Goal: Information Seeking & Learning: Learn about a topic

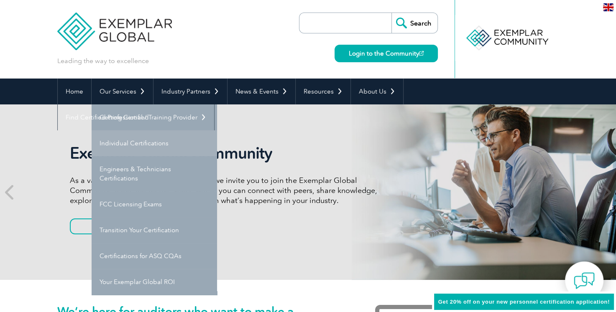
click at [156, 145] on link "Individual Certifications" at bounding box center [154, 143] width 125 height 26
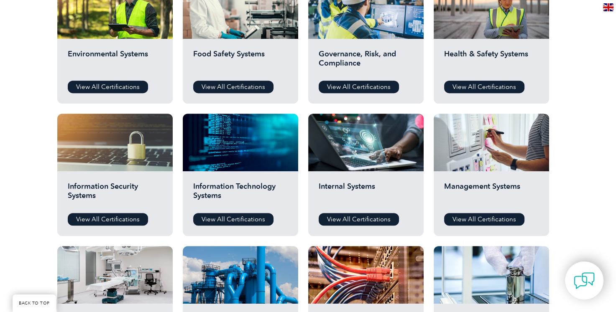
scroll to position [336, 0]
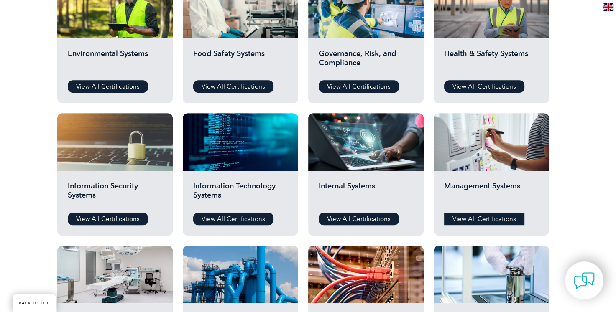
click at [467, 217] on link "View All Certifications" at bounding box center [484, 219] width 80 height 13
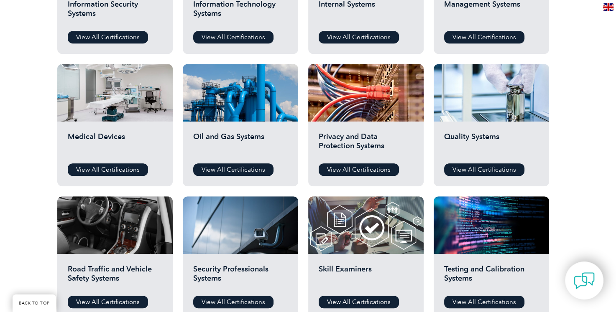
scroll to position [519, 0]
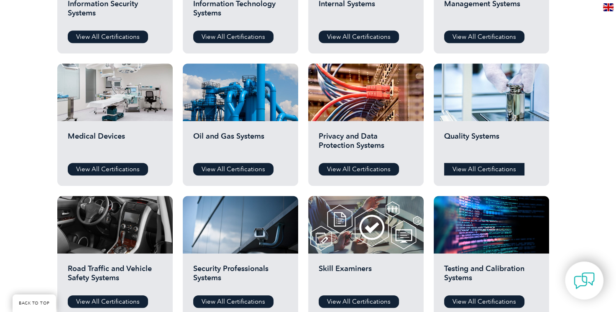
click at [463, 169] on link "View All Certifications" at bounding box center [484, 169] width 80 height 13
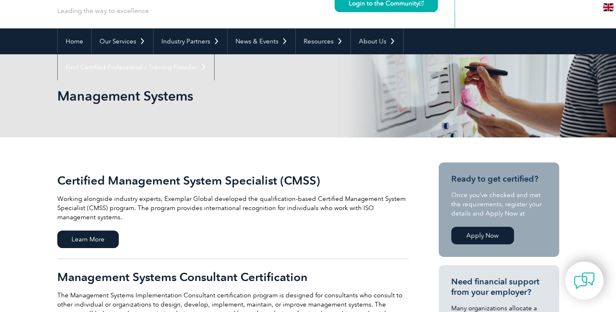
scroll to position [45, 0]
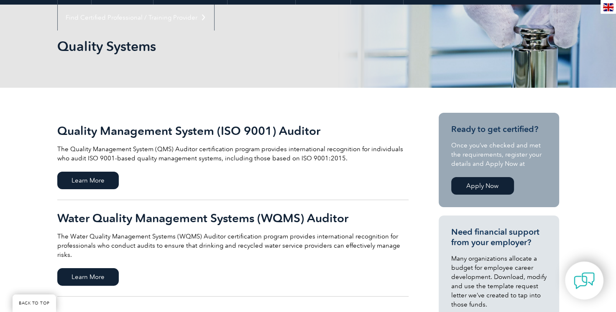
scroll to position [100, 0]
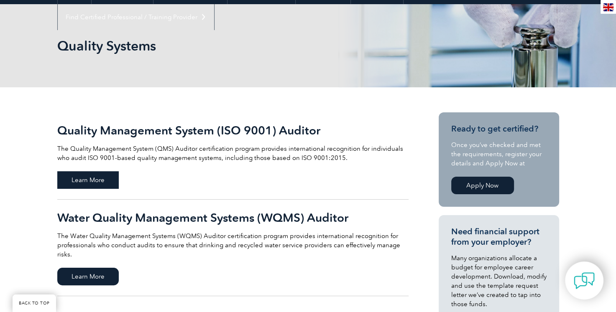
click at [99, 176] on span "Learn More" at bounding box center [87, 180] width 61 height 18
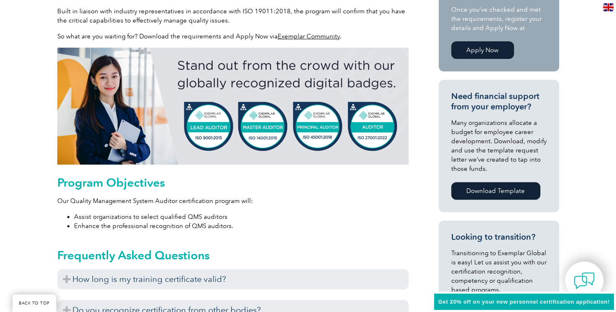
scroll to position [311, 0]
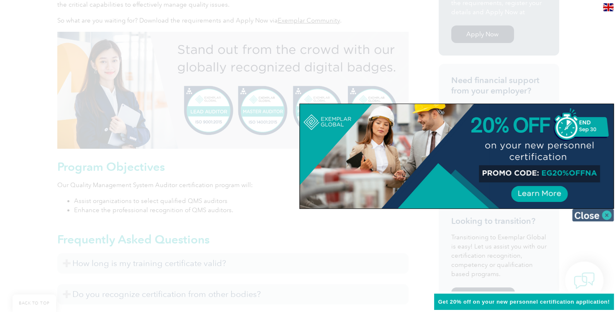
click at [593, 213] on img at bounding box center [593, 215] width 42 height 13
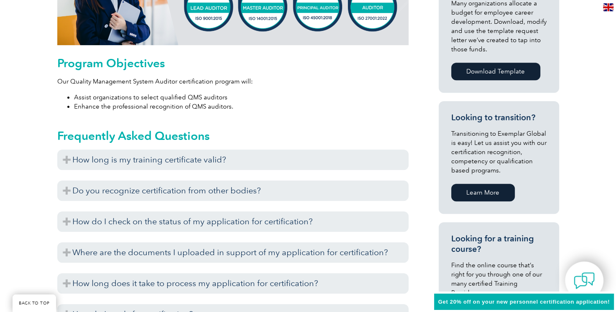
scroll to position [435, 0]
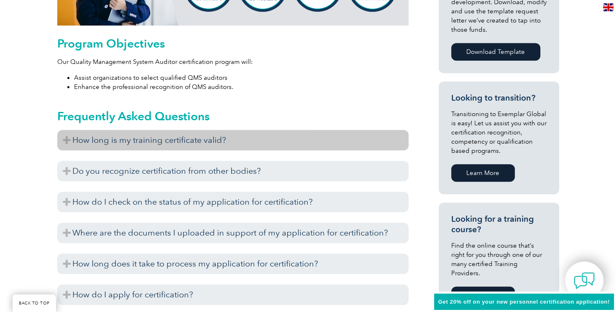
click at [358, 143] on h3 "How long is my training certificate valid?" at bounding box center [232, 140] width 351 height 20
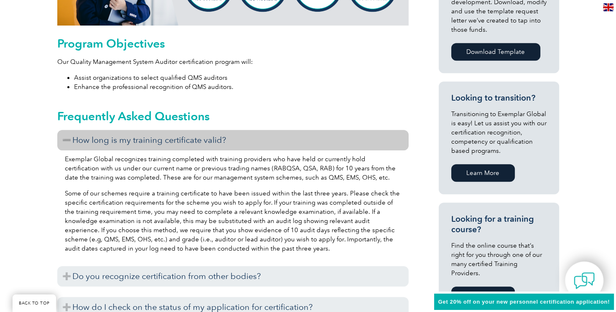
scroll to position [481, 0]
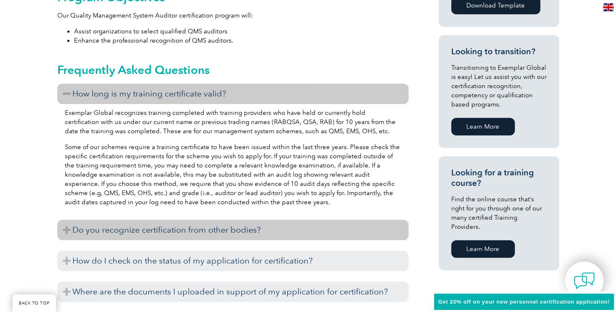
click at [317, 222] on h3 "Do you recognize certification from other bodies?" at bounding box center [232, 230] width 351 height 20
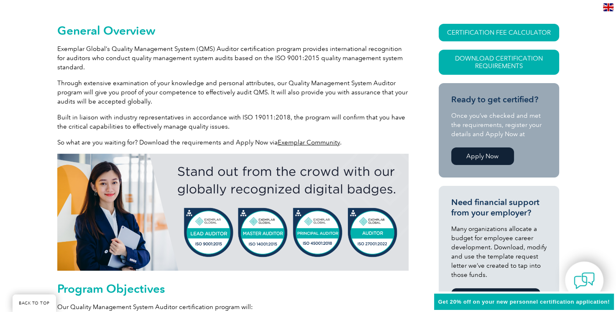
scroll to position [189, 0]
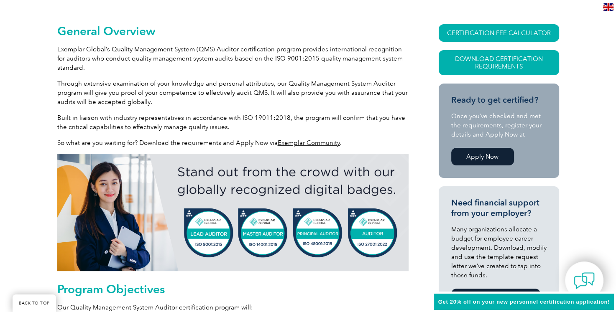
click at [482, 153] on link "Apply Now" at bounding box center [482, 157] width 63 height 18
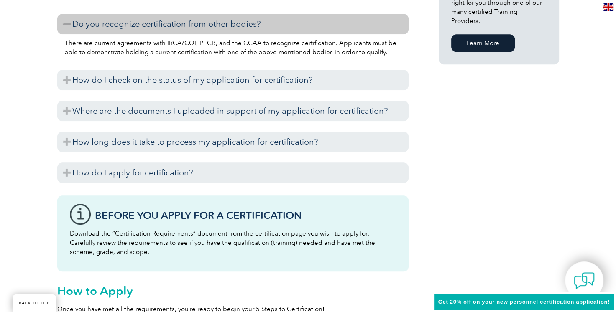
scroll to position [565, 0]
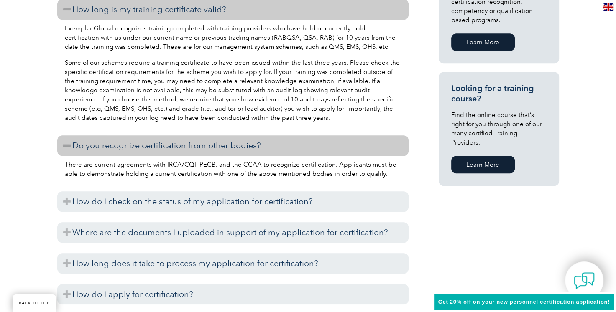
click at [478, 159] on link "Learn More" at bounding box center [483, 165] width 64 height 18
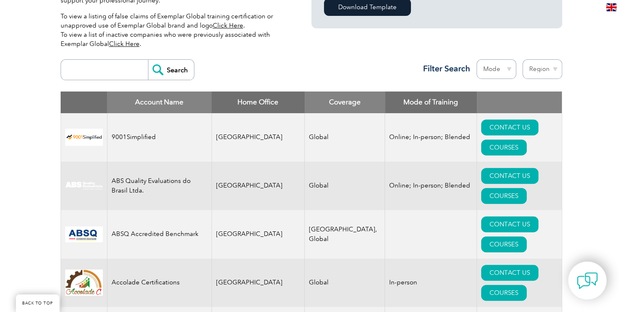
scroll to position [277, 0]
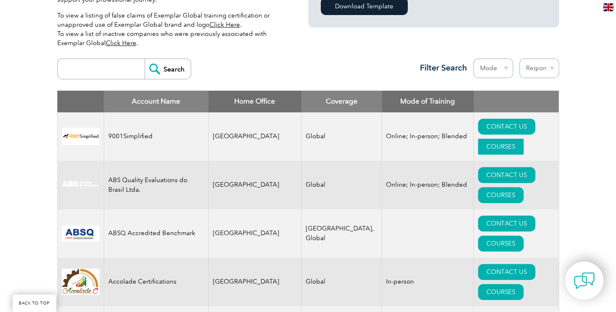
click at [524, 139] on link "COURSES" at bounding box center [501, 147] width 46 height 16
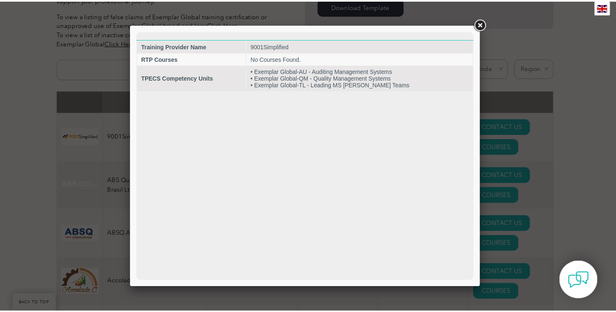
scroll to position [0, 0]
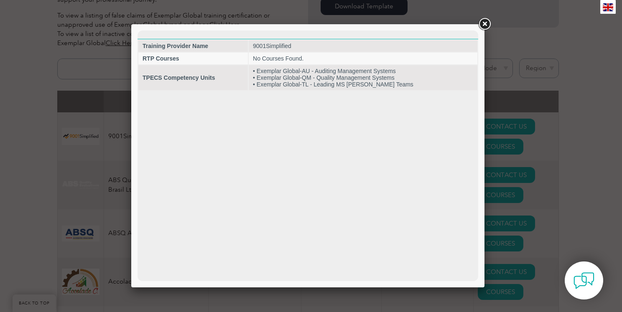
click at [484, 26] on link at bounding box center [484, 24] width 15 height 15
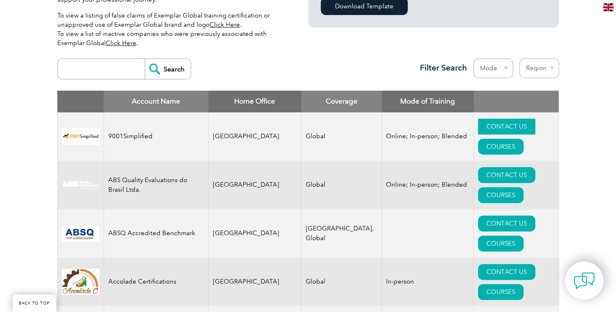
click at [478, 128] on link "CONTACT US" at bounding box center [506, 127] width 57 height 16
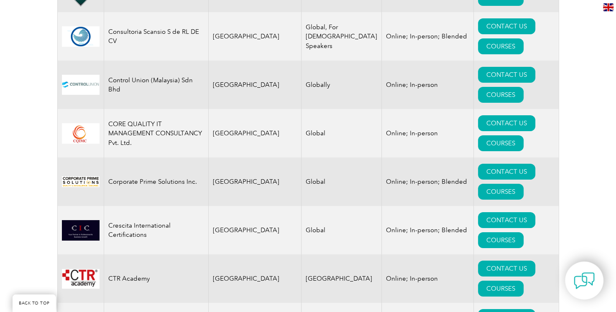
scroll to position [3040, 0]
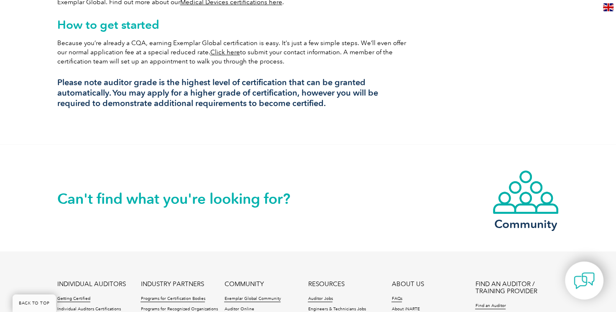
scroll to position [904, 0]
